Goal: Navigation & Orientation: Find specific page/section

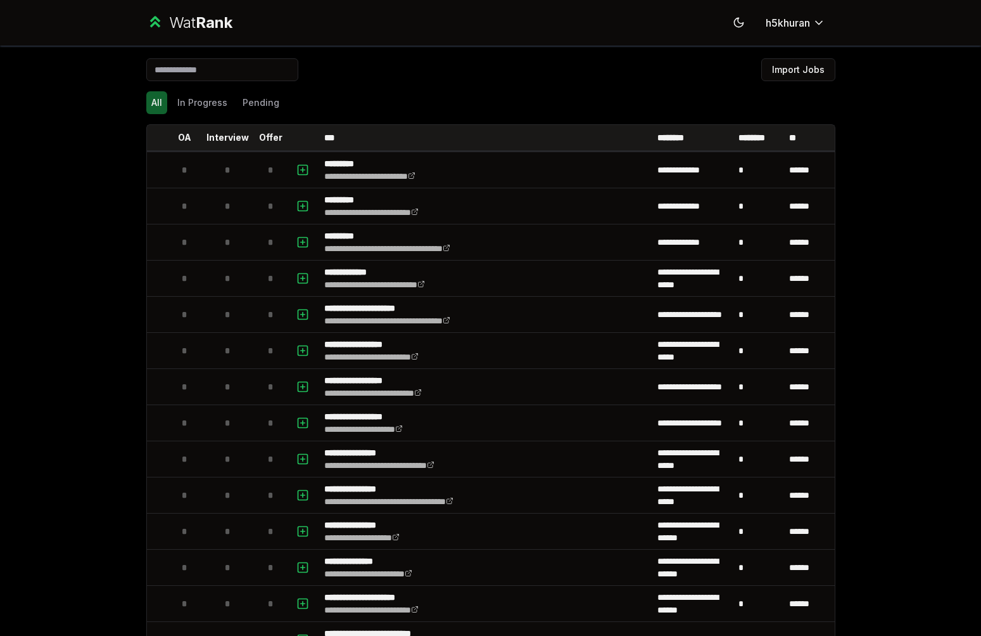
scroll to position [481, 0]
click at [753, 136] on p "********" at bounding box center [760, 137] width 42 height 13
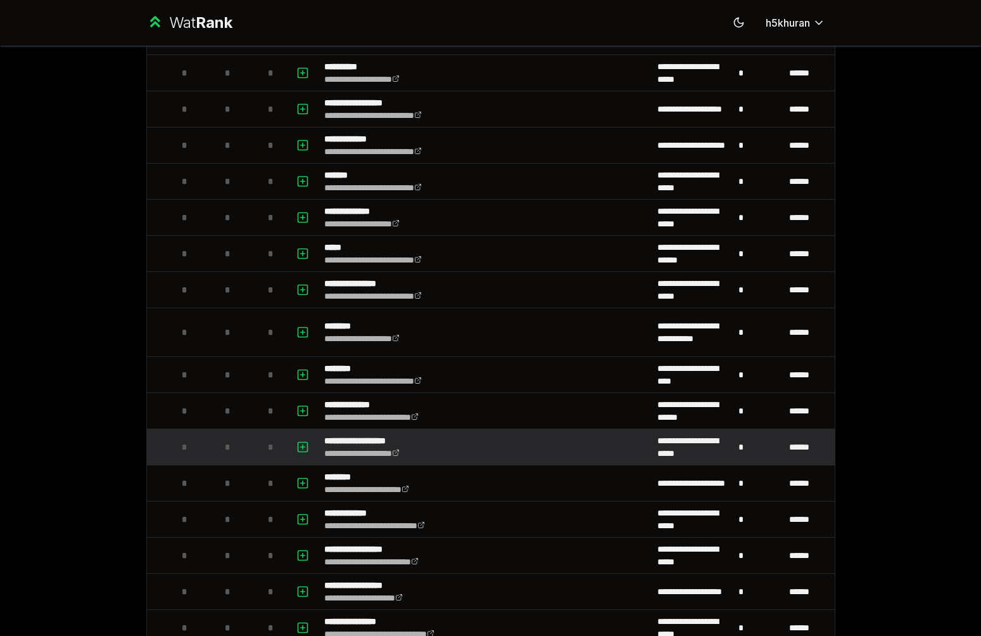
scroll to position [241, 0]
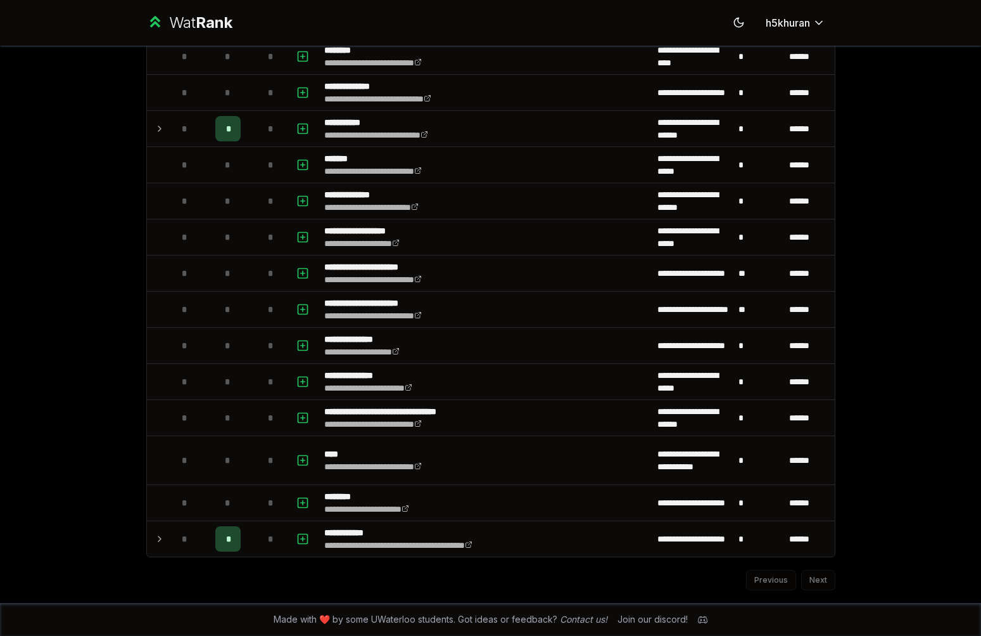
scroll to position [1249, 0]
